Goal: Check status: Check status

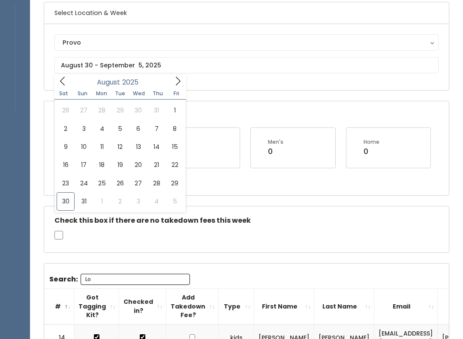
click at [175, 82] on icon at bounding box center [177, 80] width 9 height 9
type input "September 6 to September 12"
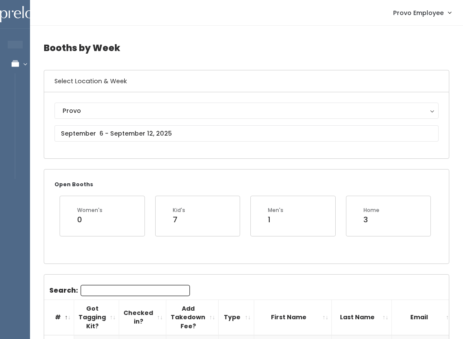
click at [129, 292] on input "Search:" at bounding box center [135, 290] width 109 height 11
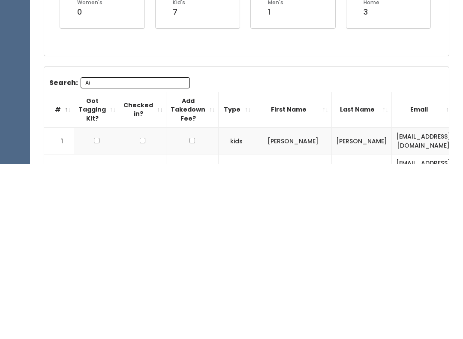
type input "A"
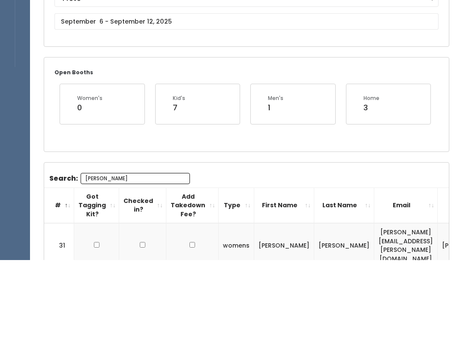
scroll to position [33, 0]
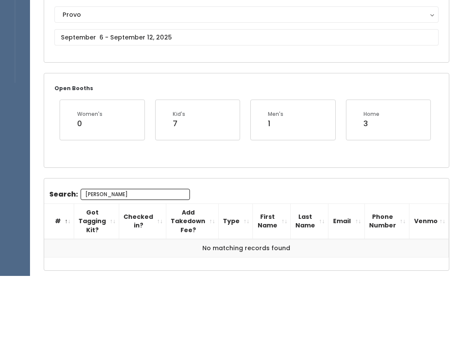
type input "[PERSON_NAME]"
click at [158, 92] on input "text" at bounding box center [246, 100] width 384 height 16
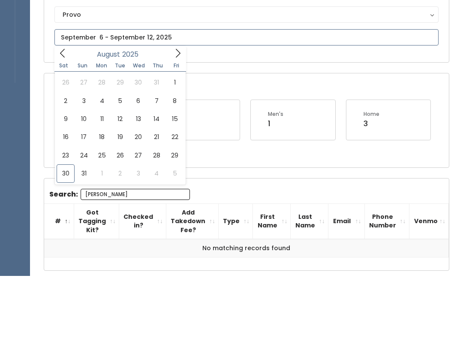
scroll to position [78, 0]
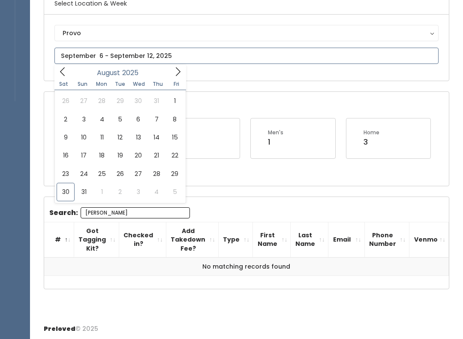
click at [176, 76] on icon at bounding box center [177, 71] width 9 height 9
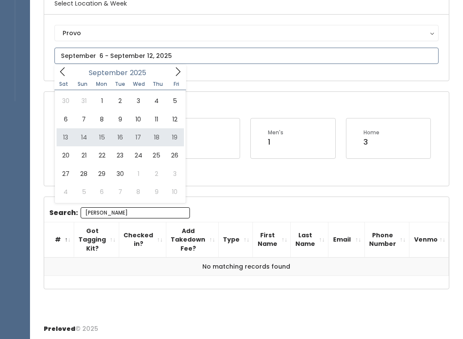
type input "September 13 to September 19"
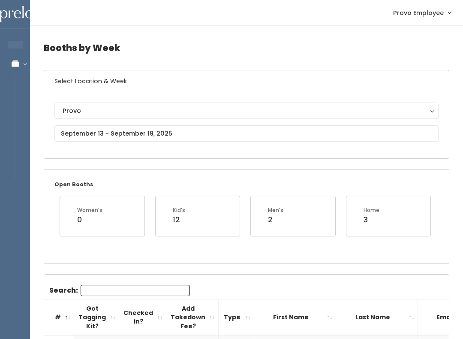
click at [125, 290] on input "Search:" at bounding box center [135, 290] width 109 height 11
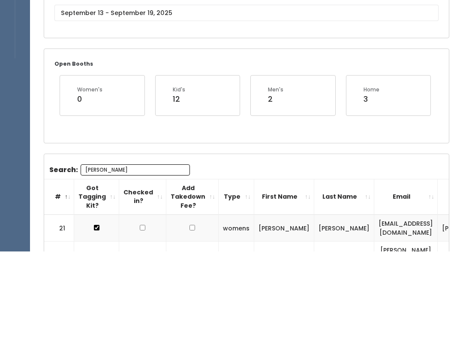
scroll to position [33, 0]
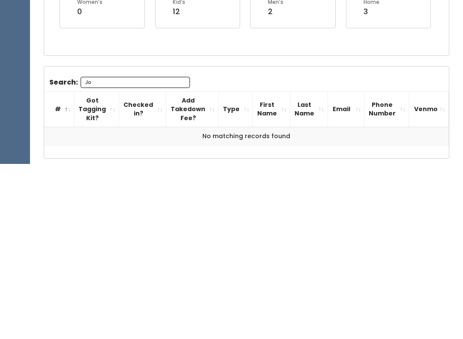
type input "J"
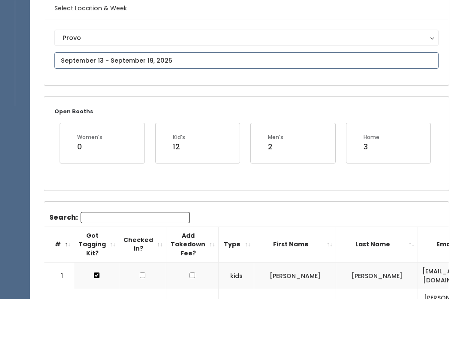
click at [168, 92] on input "text" at bounding box center [246, 100] width 384 height 16
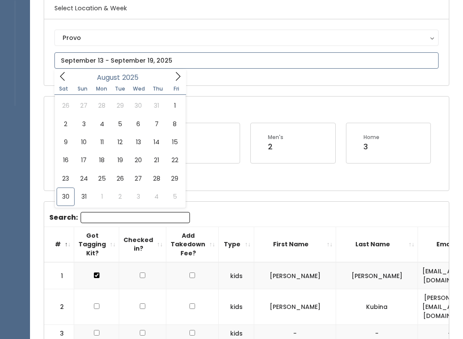
click at [183, 75] on span at bounding box center [178, 75] width 16 height 13
type input "September 6 to September 12"
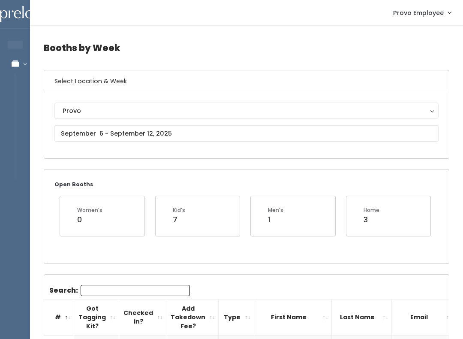
click at [124, 293] on input "Search:" at bounding box center [135, 290] width 109 height 11
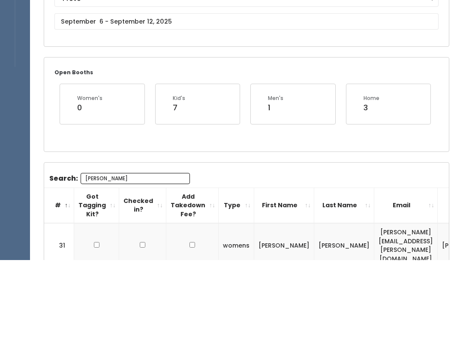
scroll to position [33, 0]
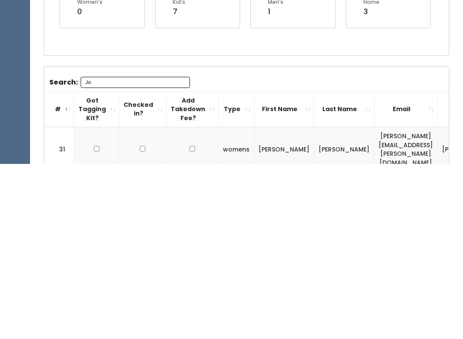
type input "J"
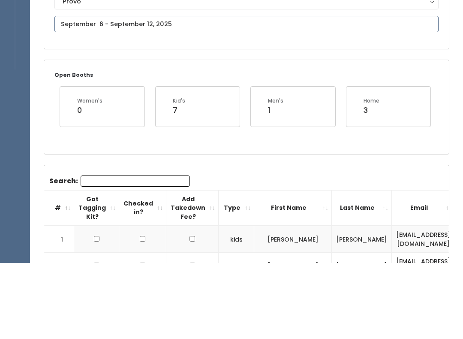
click at [187, 92] on input "text" at bounding box center [246, 100] width 384 height 16
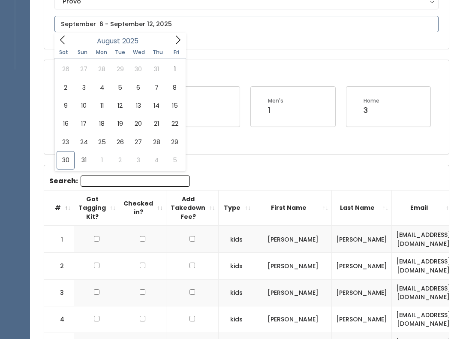
click at [178, 37] on icon at bounding box center [177, 39] width 9 height 9
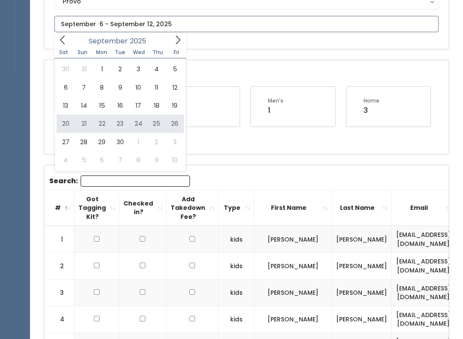
type input "September 20 to September 26"
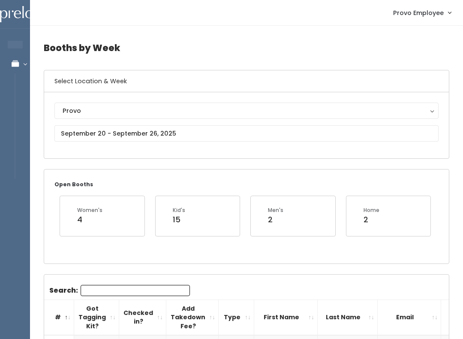
click at [136, 285] on input "Search:" at bounding box center [135, 290] width 109 height 11
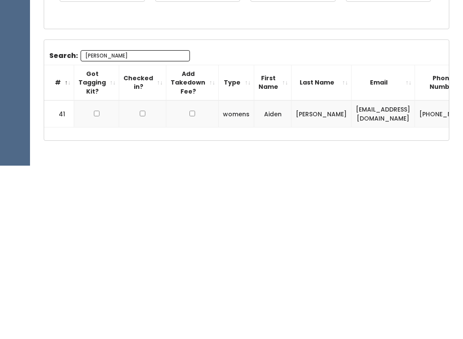
type input "[PERSON_NAME]"
click at [95, 284] on input "checkbox" at bounding box center [97, 287] width 6 height 6
checkbox input "true"
